Goal: Task Accomplishment & Management: Complete application form

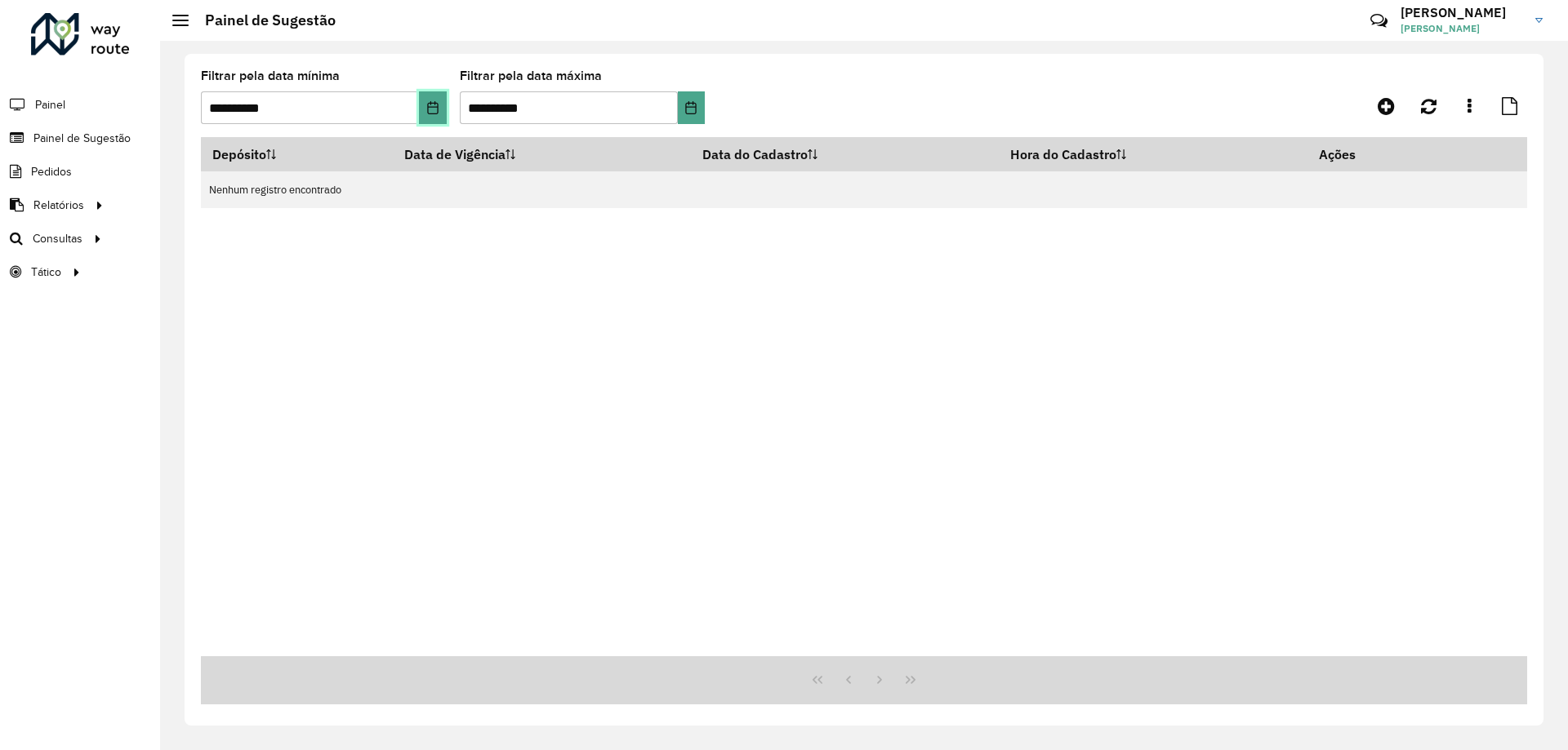
click at [434, 116] on button "Choose Date" at bounding box center [432, 108] width 27 height 33
click at [568, 227] on div "Depósito Data de Vigência Data do Cadastro Hora do Cadastro Ações Nenhum regist…" at bounding box center [864, 397] width 1327 height 519
click at [82, 134] on span "Painel de Sugestão" at bounding box center [84, 138] width 102 height 17
click at [74, 138] on span "Painel de Sugestão" at bounding box center [84, 138] width 102 height 17
click at [47, 138] on span "Painel de Sugestão" at bounding box center [84, 138] width 102 height 17
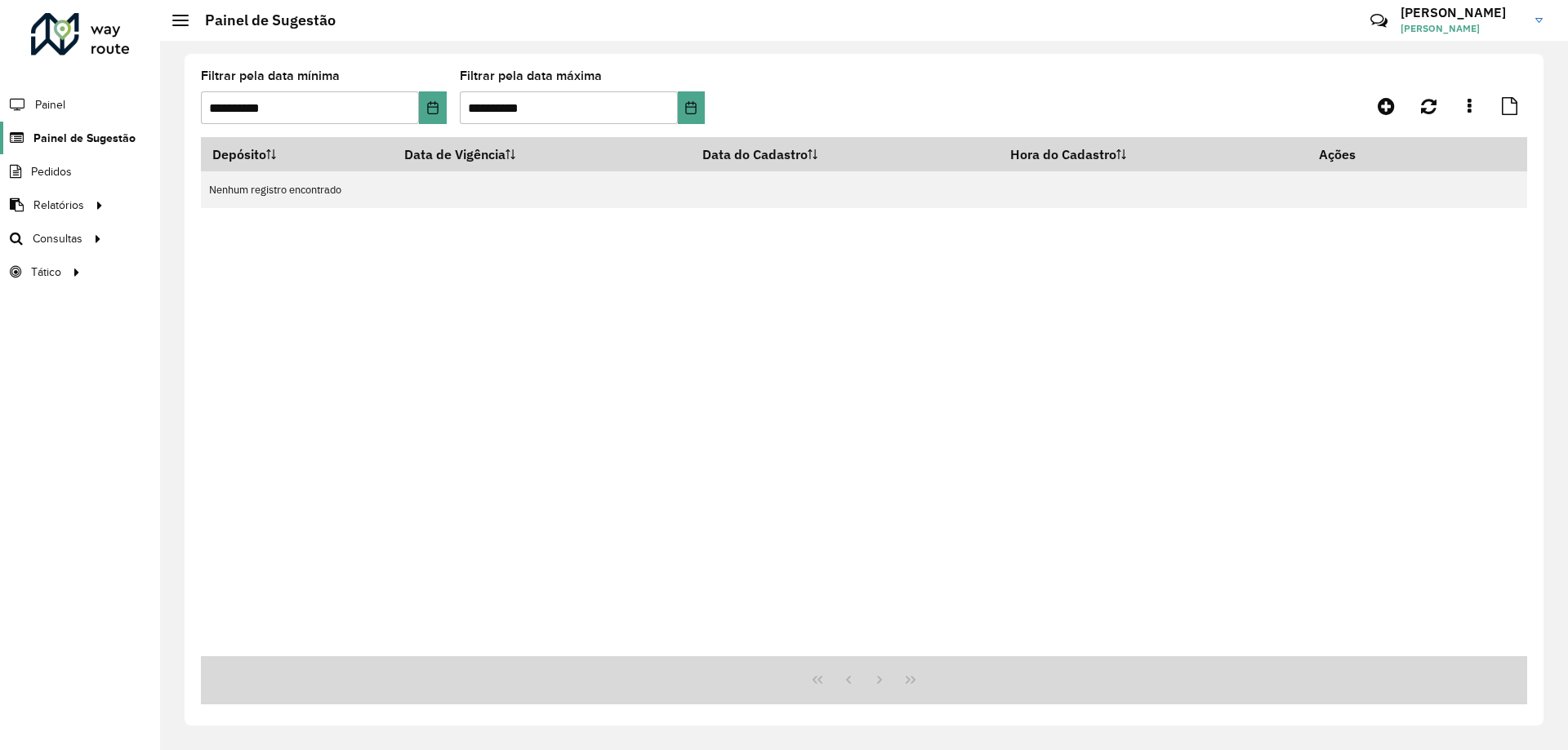
click at [47, 138] on span "Painel de Sugestão" at bounding box center [84, 138] width 102 height 17
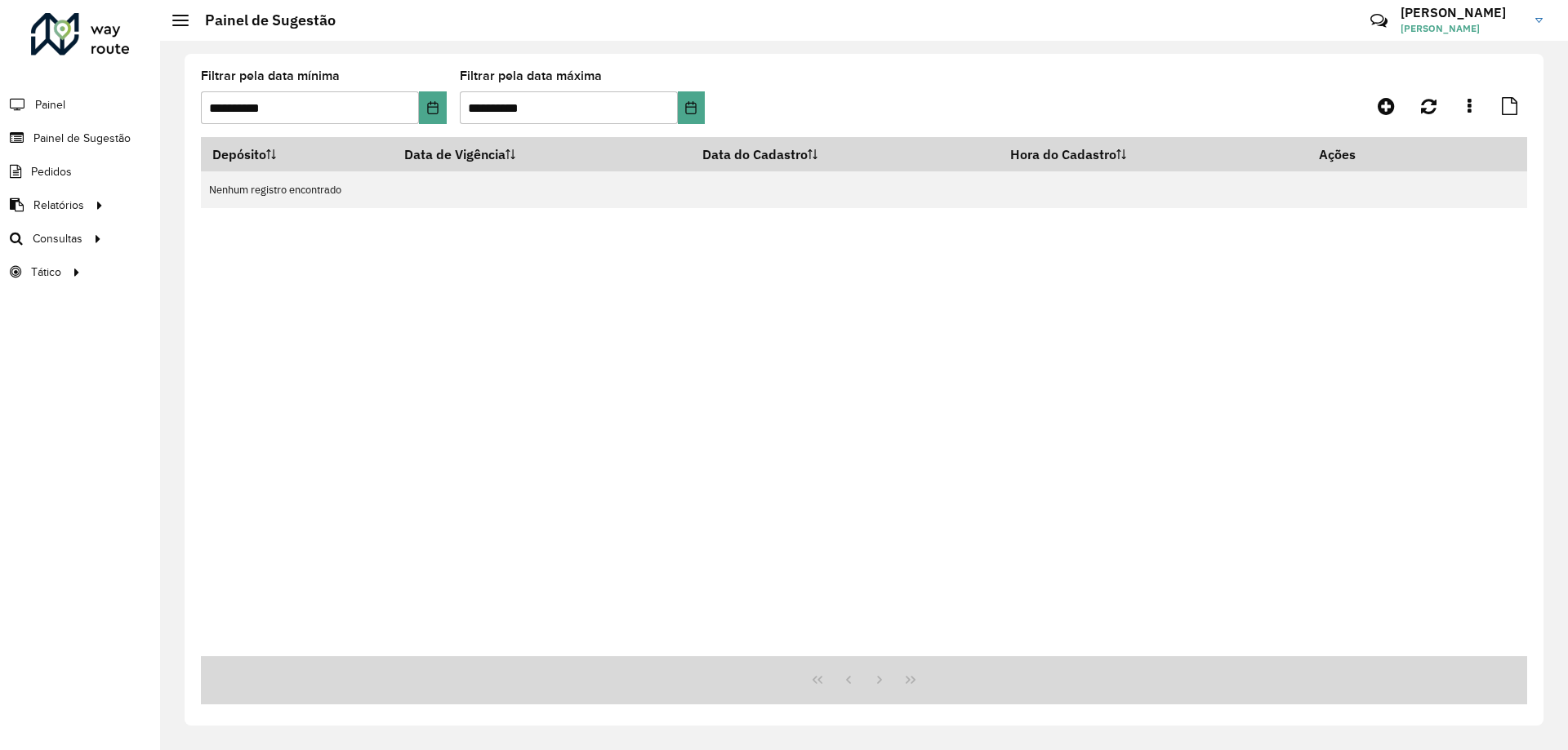
click at [577, 354] on div "Depósito Data de Vigência Data do Cadastro Hora do Cadastro Ações Nenhum regist…" at bounding box center [864, 397] width 1327 height 519
click at [1387, 105] on icon at bounding box center [1387, 106] width 17 height 20
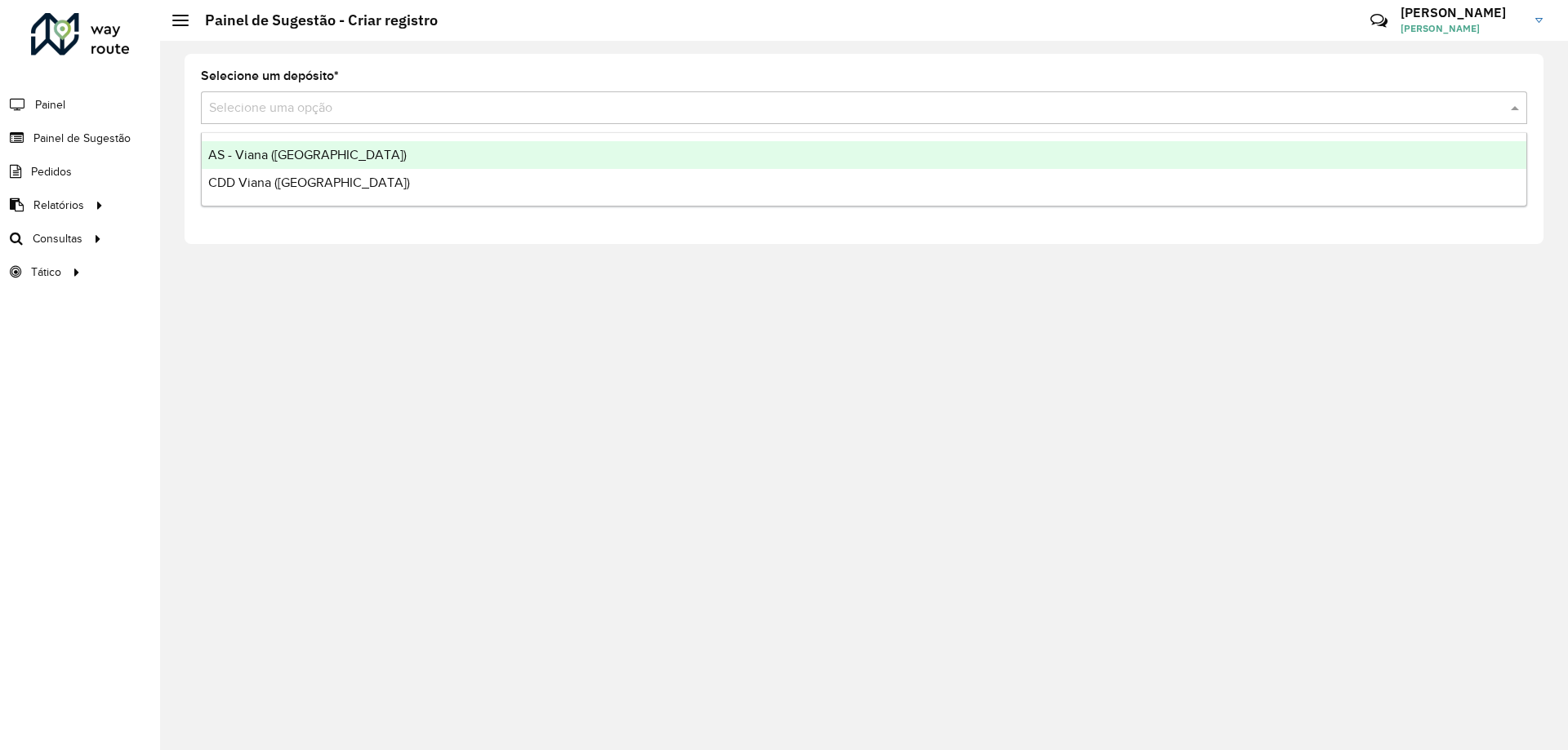
click at [294, 107] on input "text" at bounding box center [847, 108] width 1277 height 20
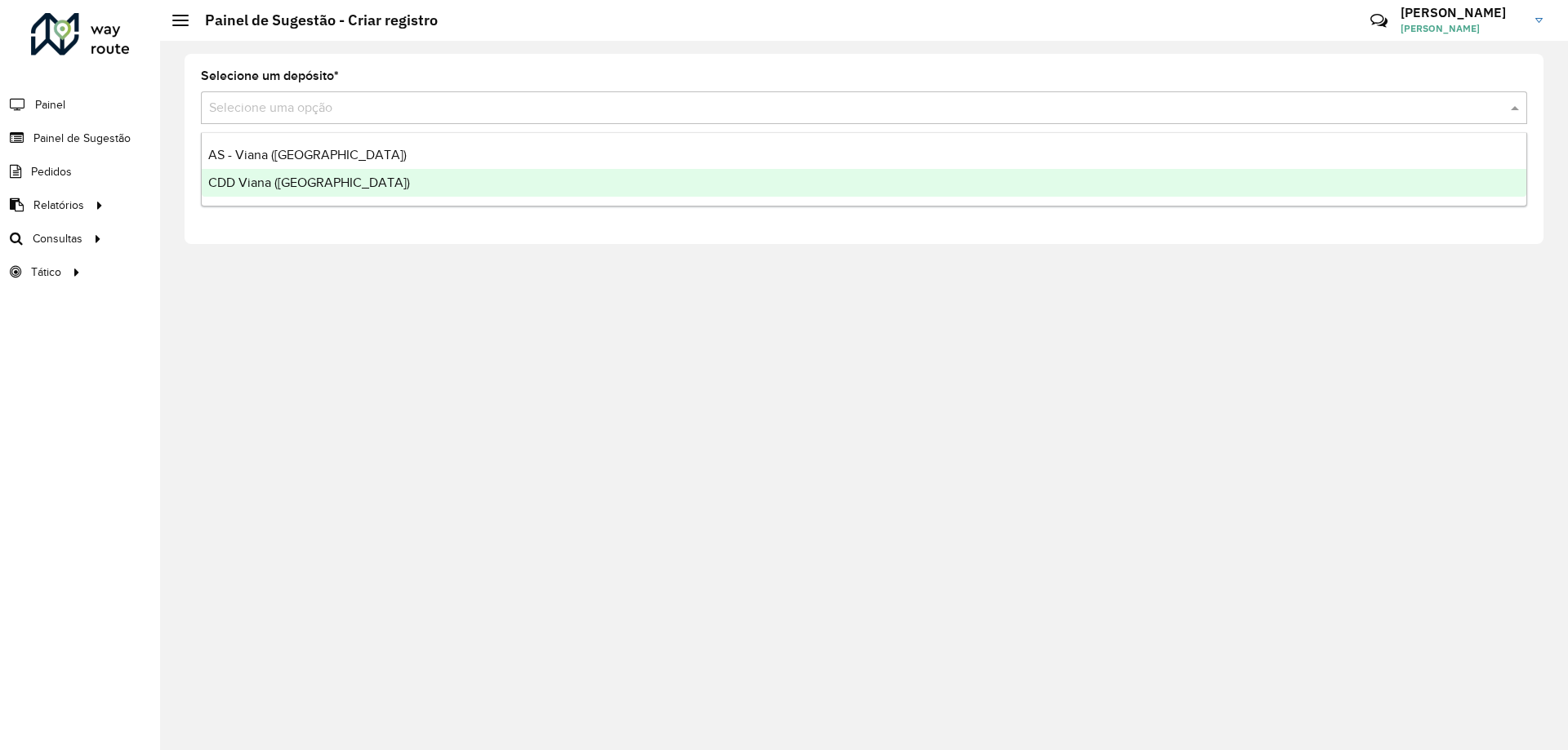
click at [287, 187] on span "CDD Viana ([GEOGRAPHIC_DATA])" at bounding box center [310, 182] width 202 height 14
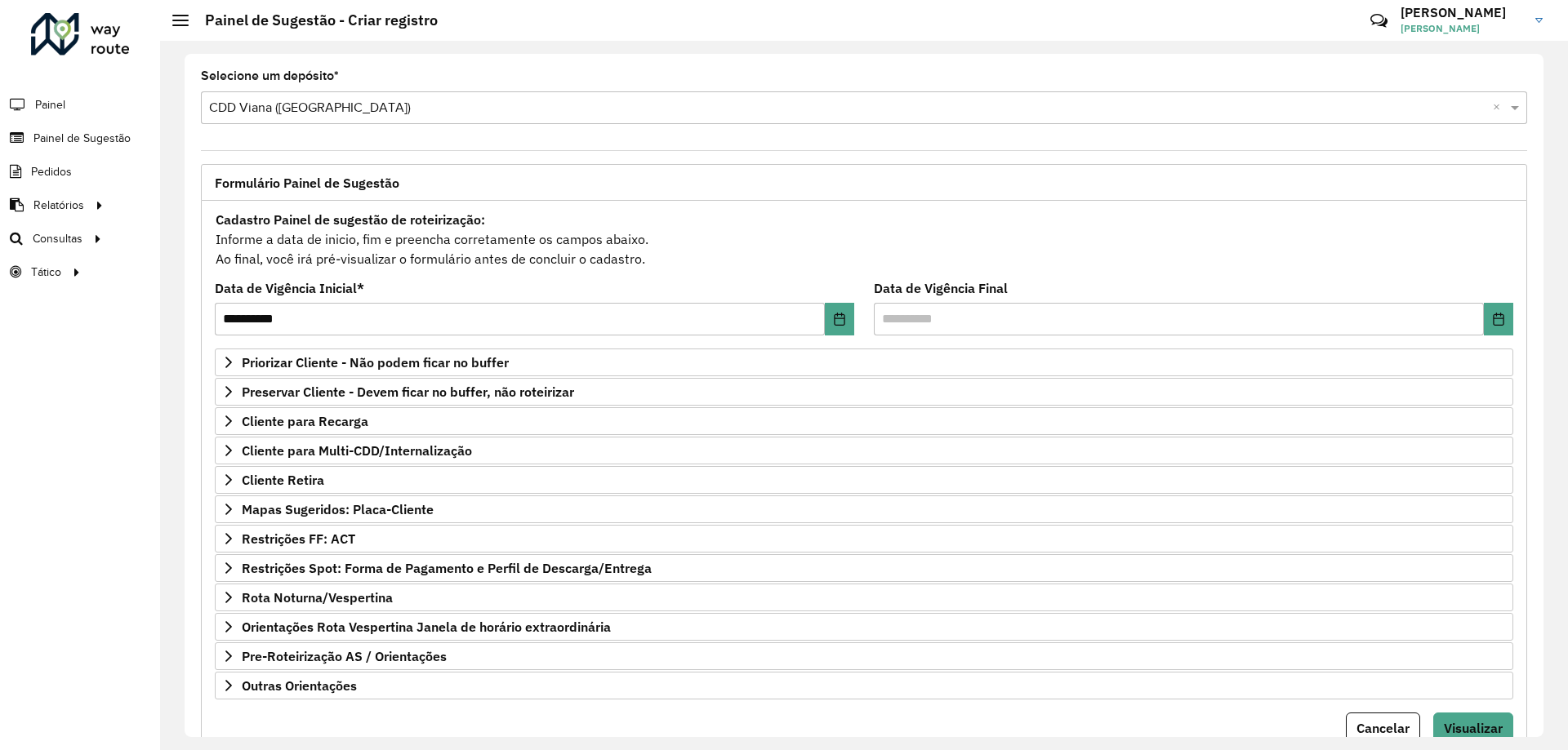
scroll to position [64, 0]
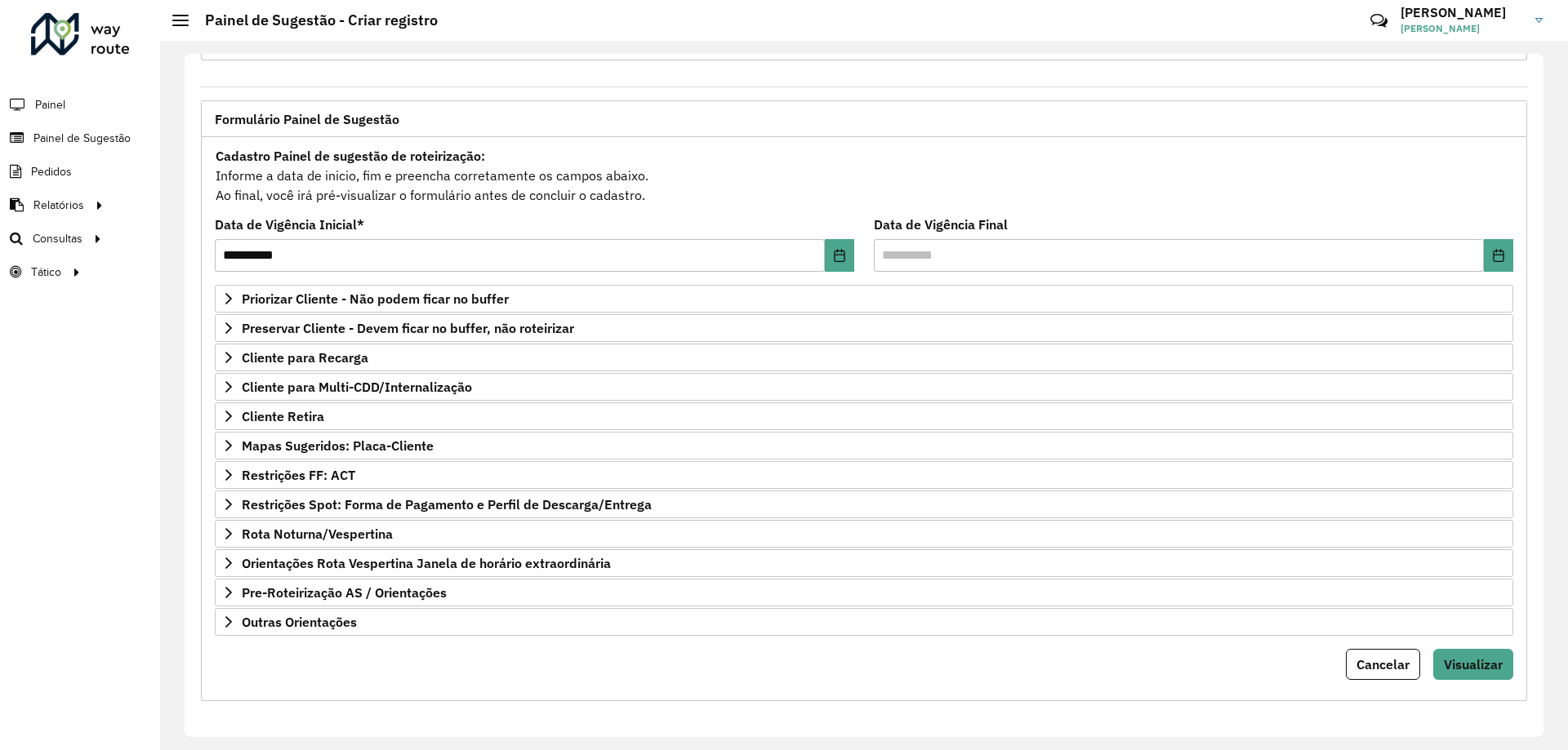
click at [69, 16] on div at bounding box center [80, 34] width 99 height 42
